Goal: Information Seeking & Learning: Learn about a topic

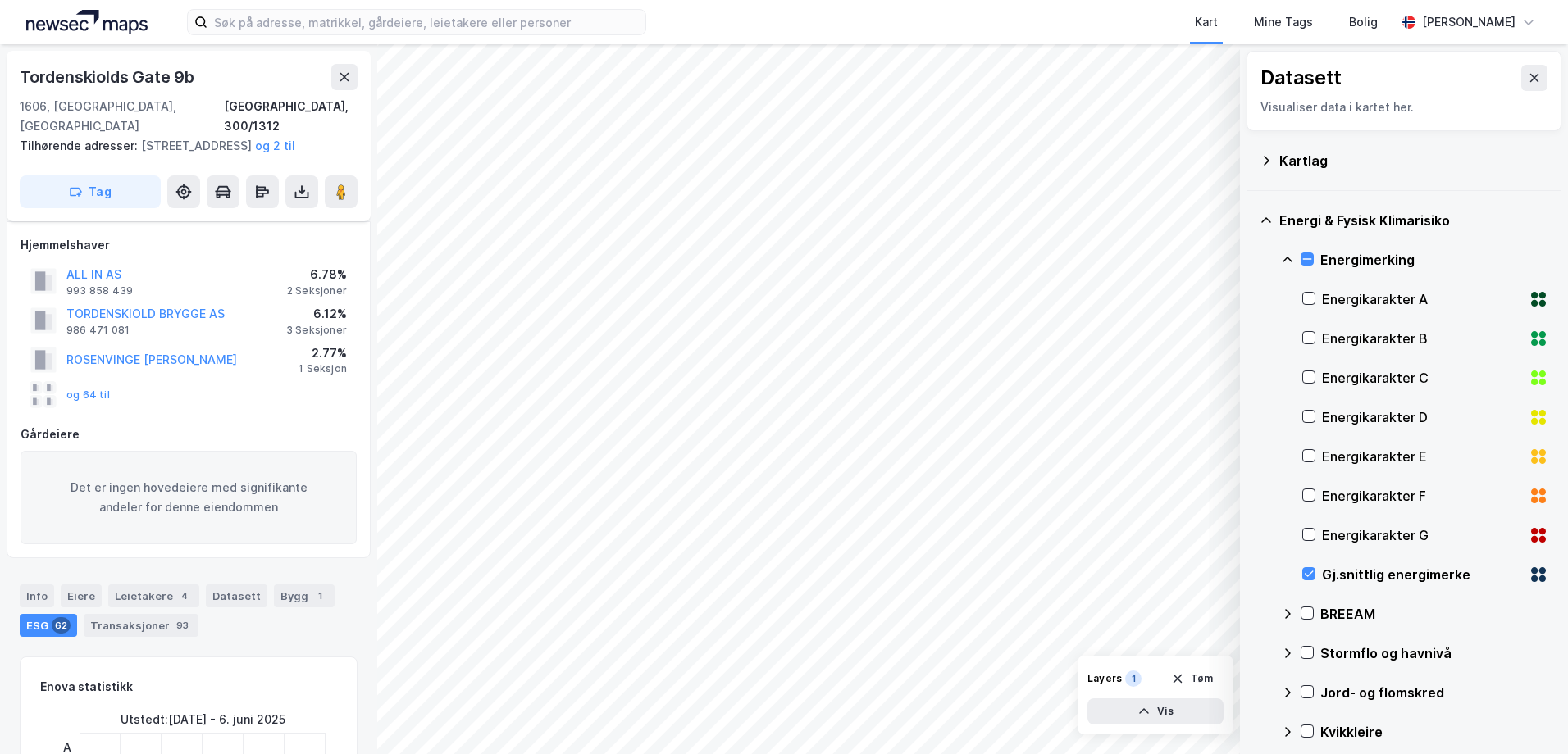
scroll to position [273, 0]
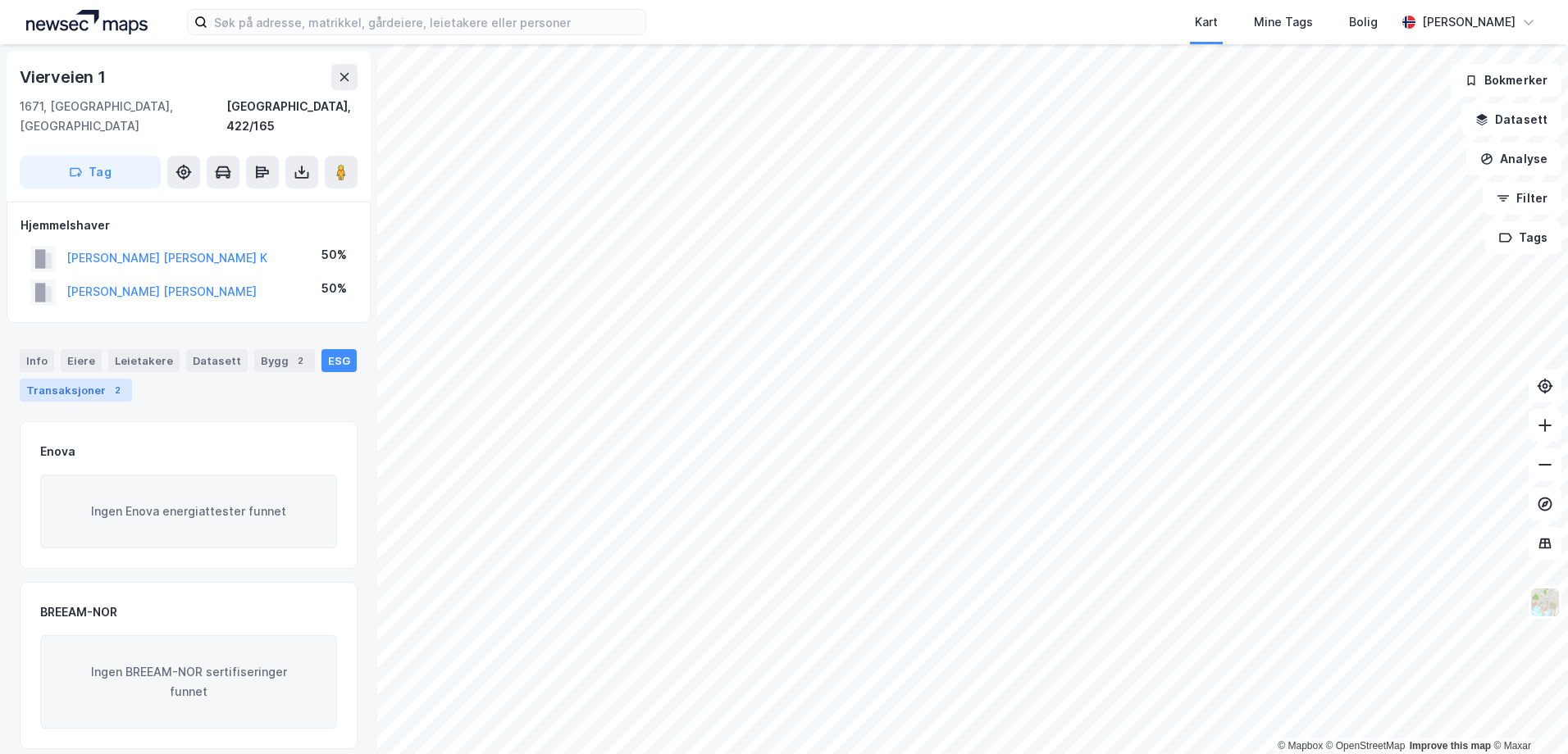
click at [43, 379] on div "Transaksjoner 2" at bounding box center [75, 390] width 112 height 23
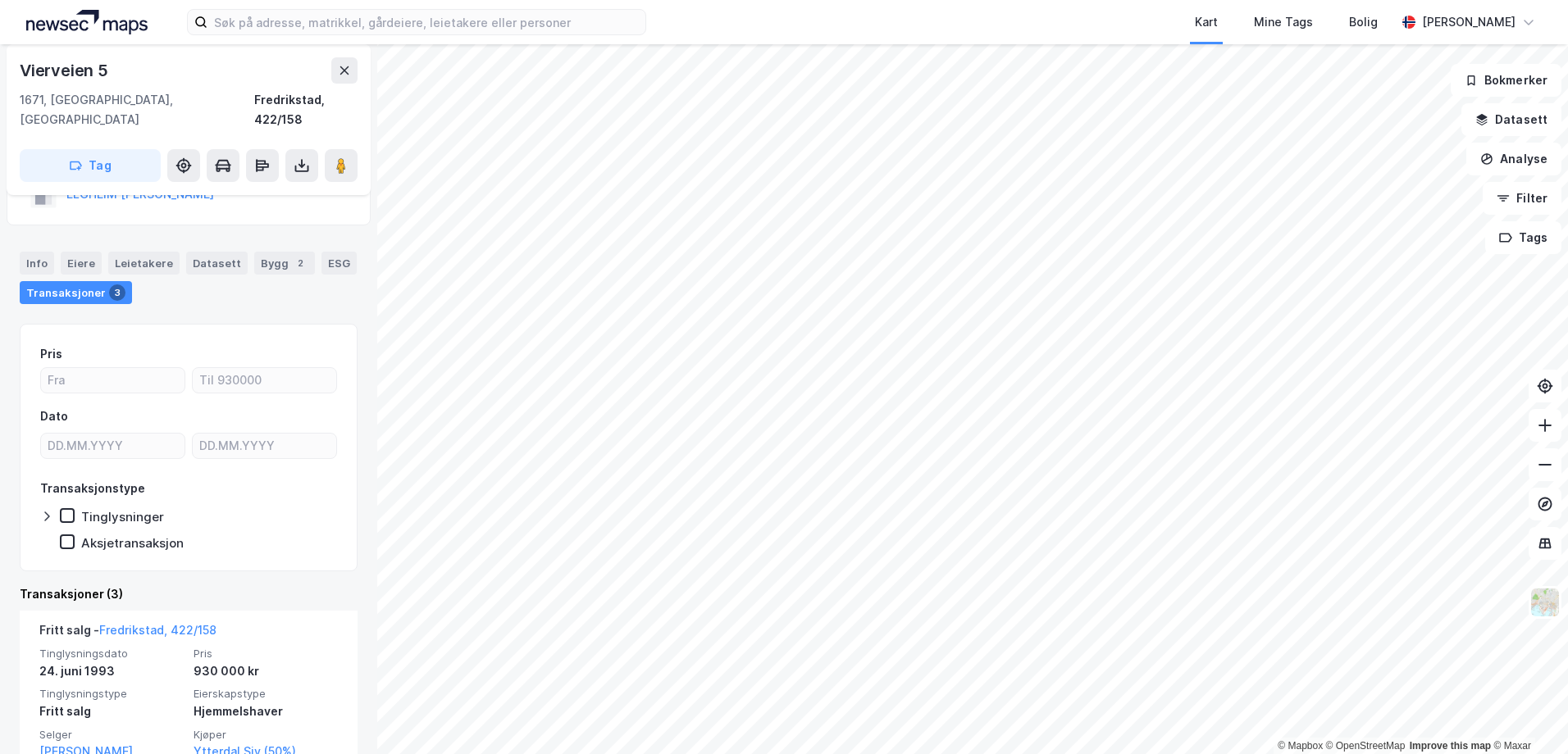
scroll to position [71, 0]
